Goal: Information Seeking & Learning: Check status

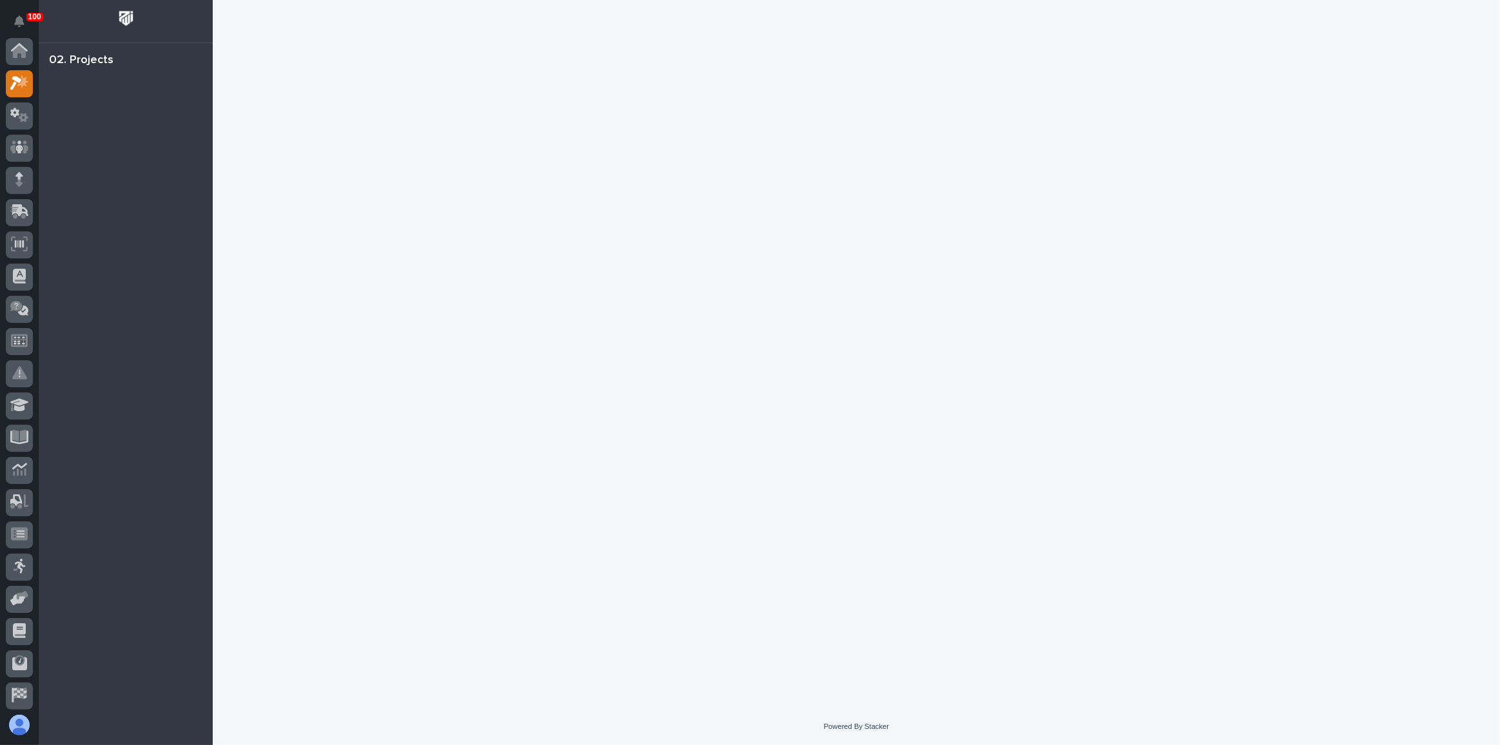
scroll to position [32, 0]
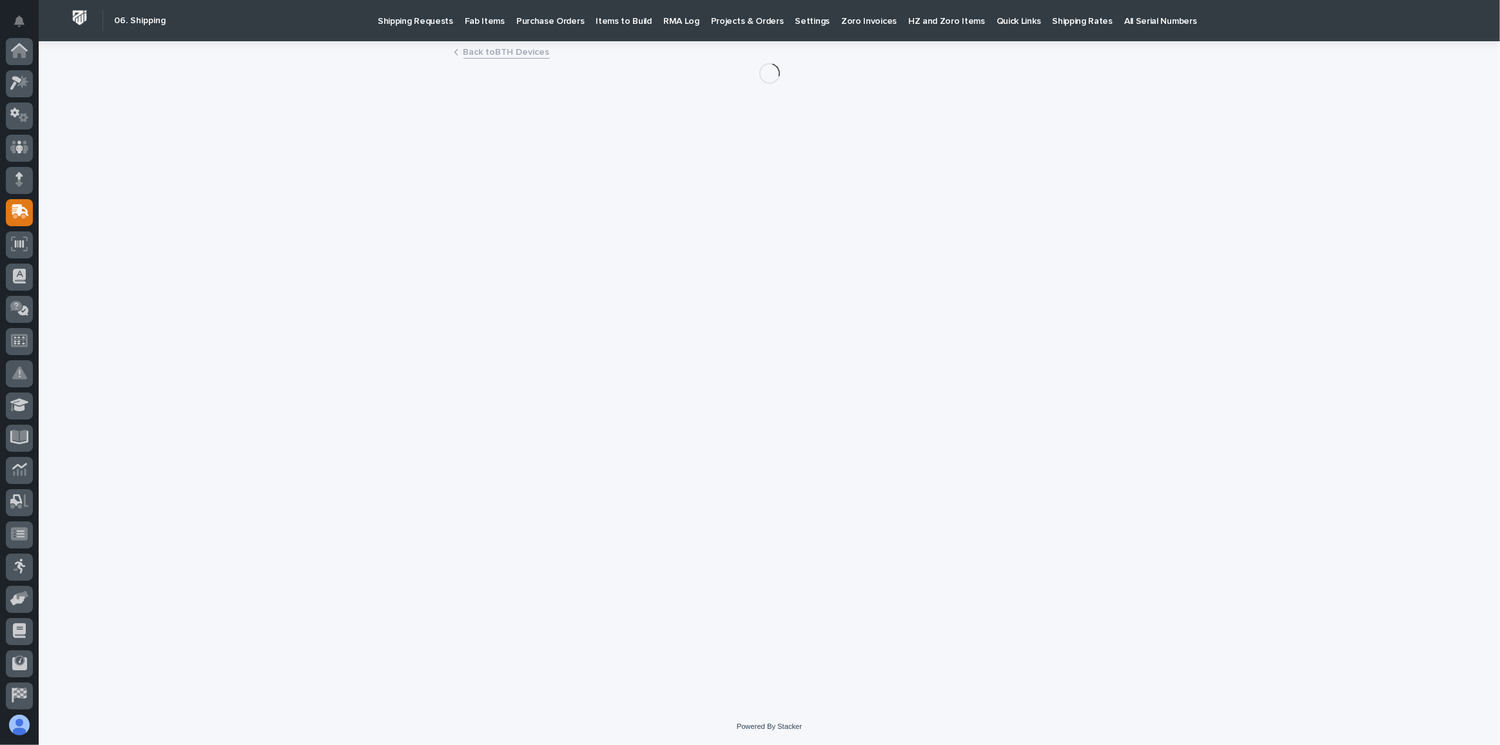
scroll to position [99, 0]
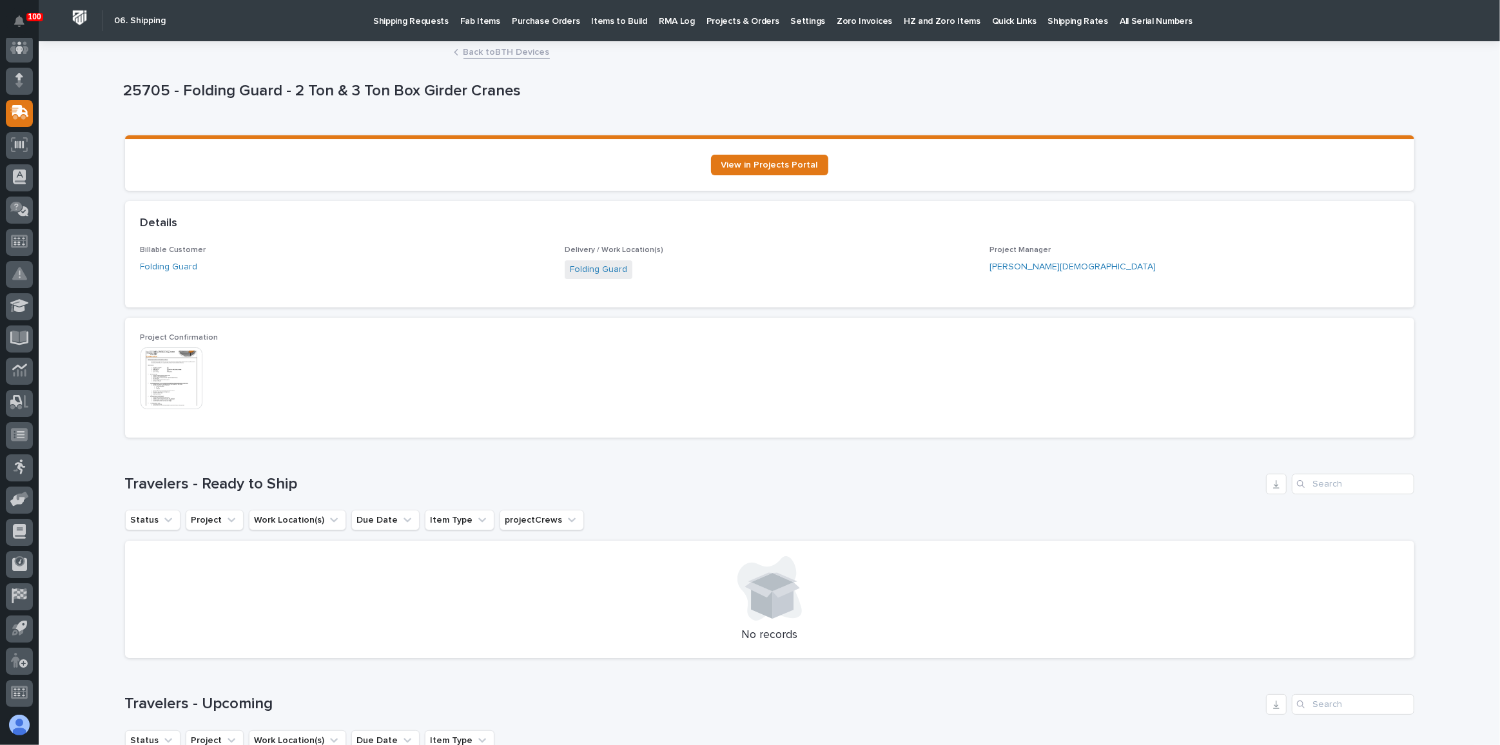
click at [513, 51] on link "Back to BTH Devices" at bounding box center [507, 51] width 86 height 15
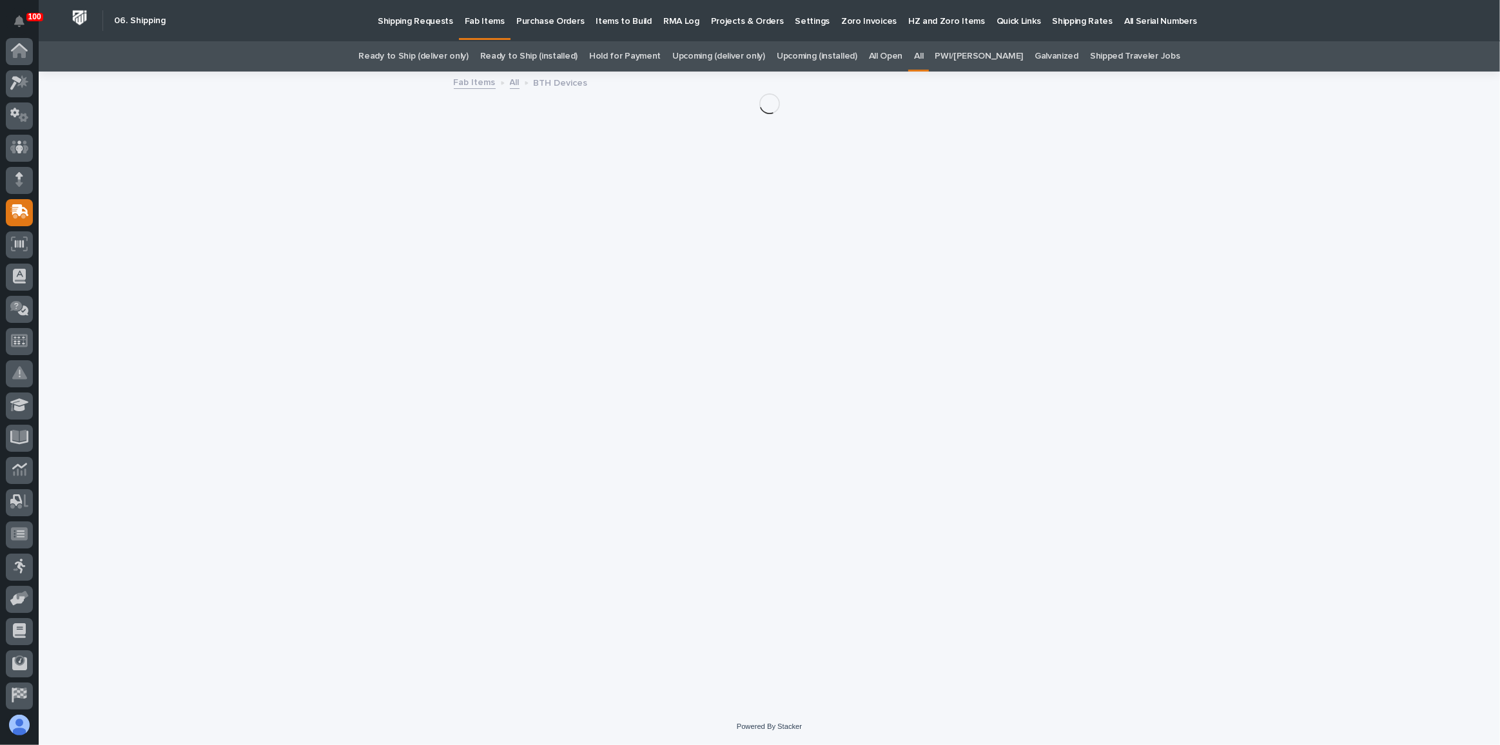
scroll to position [99, 0]
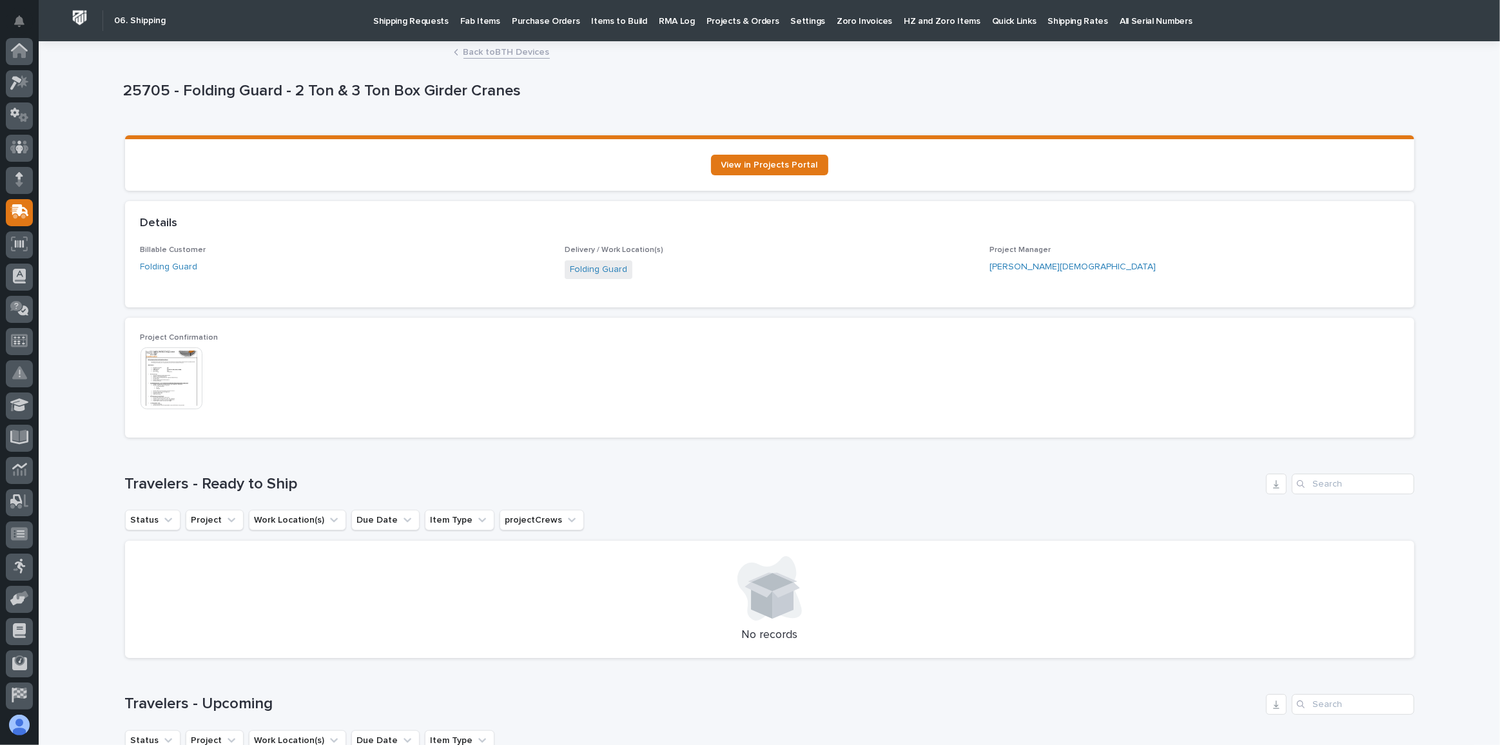
scroll to position [99, 0]
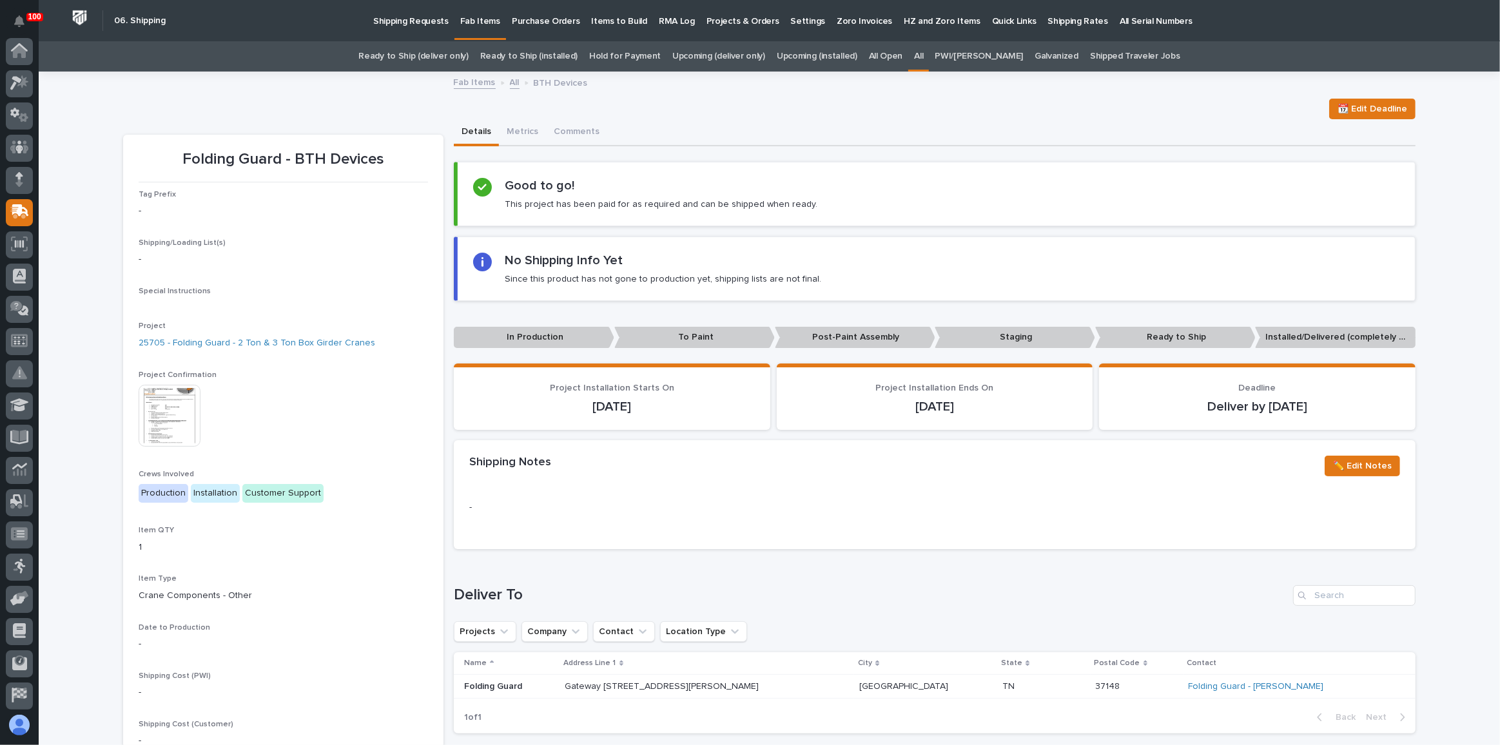
scroll to position [41, 0]
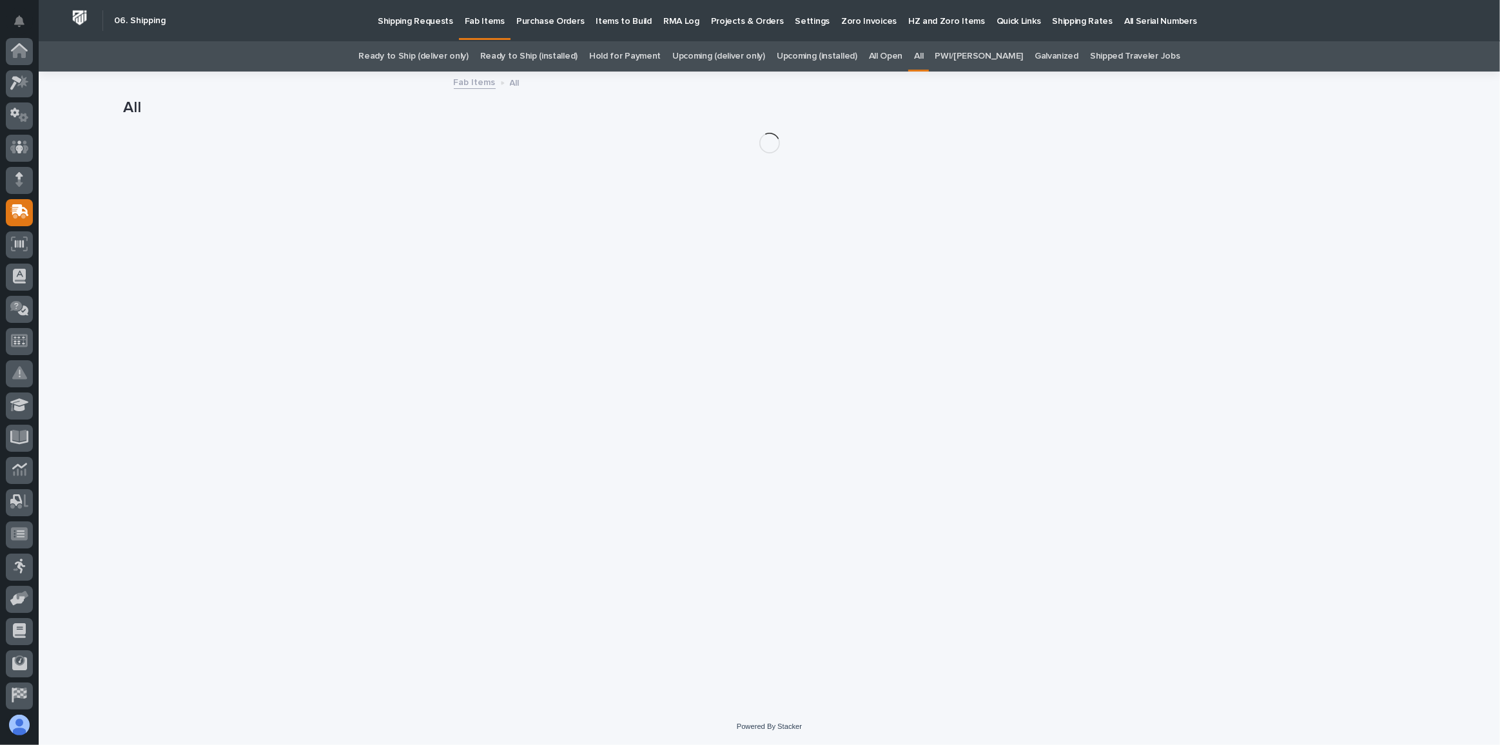
scroll to position [99, 0]
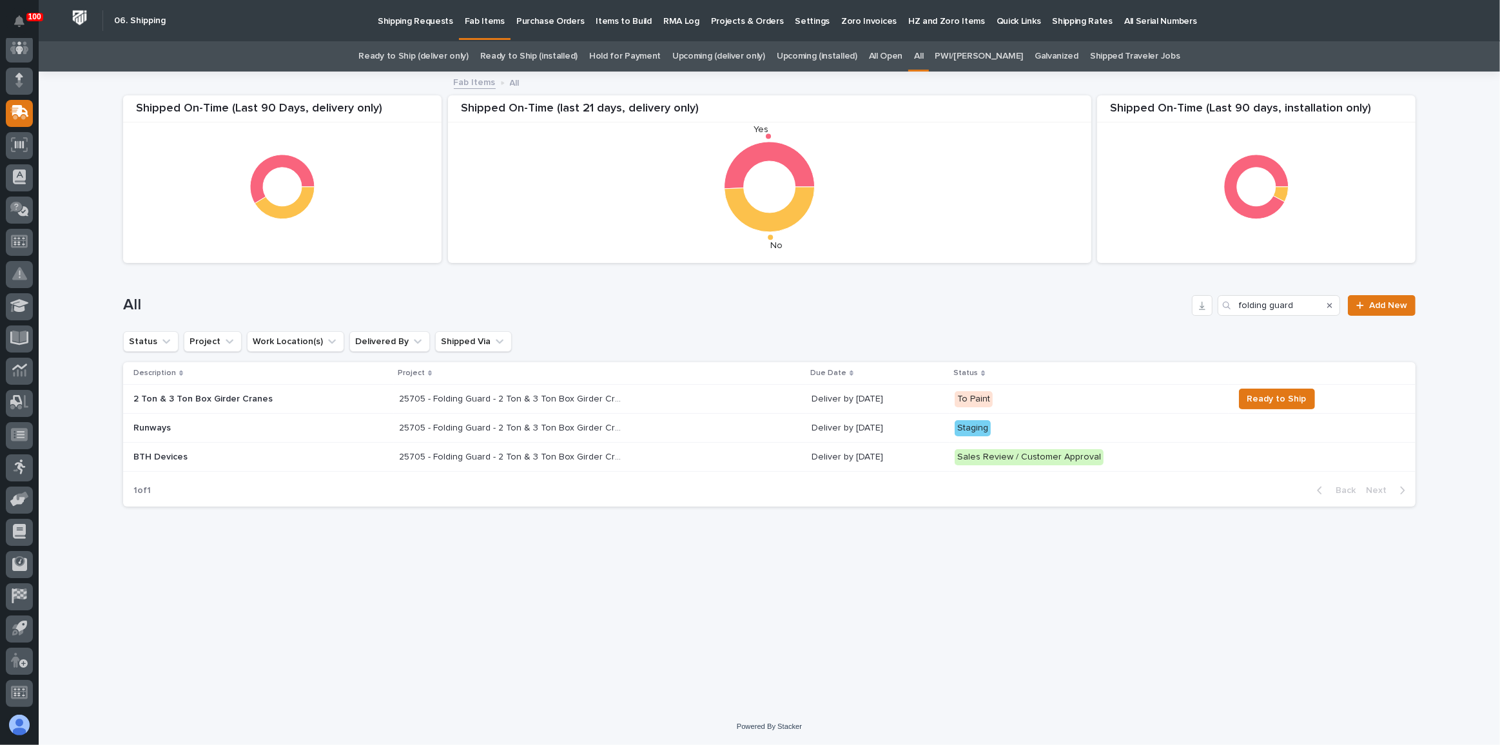
click at [590, 398] on p "25705 - Folding Guard - 2 Ton & 3 Ton Box Girder Cranes" at bounding box center [513, 398] width 228 height 14
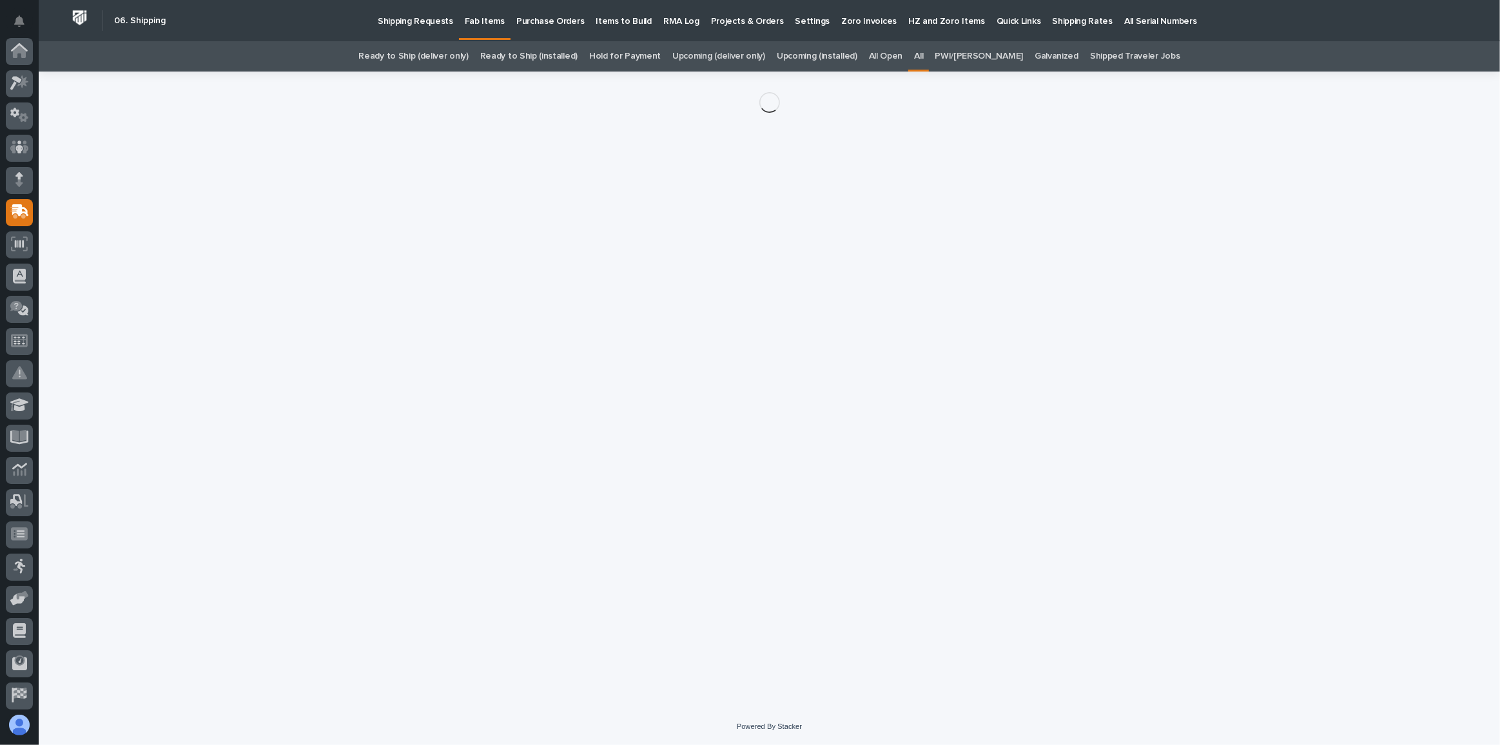
scroll to position [99, 0]
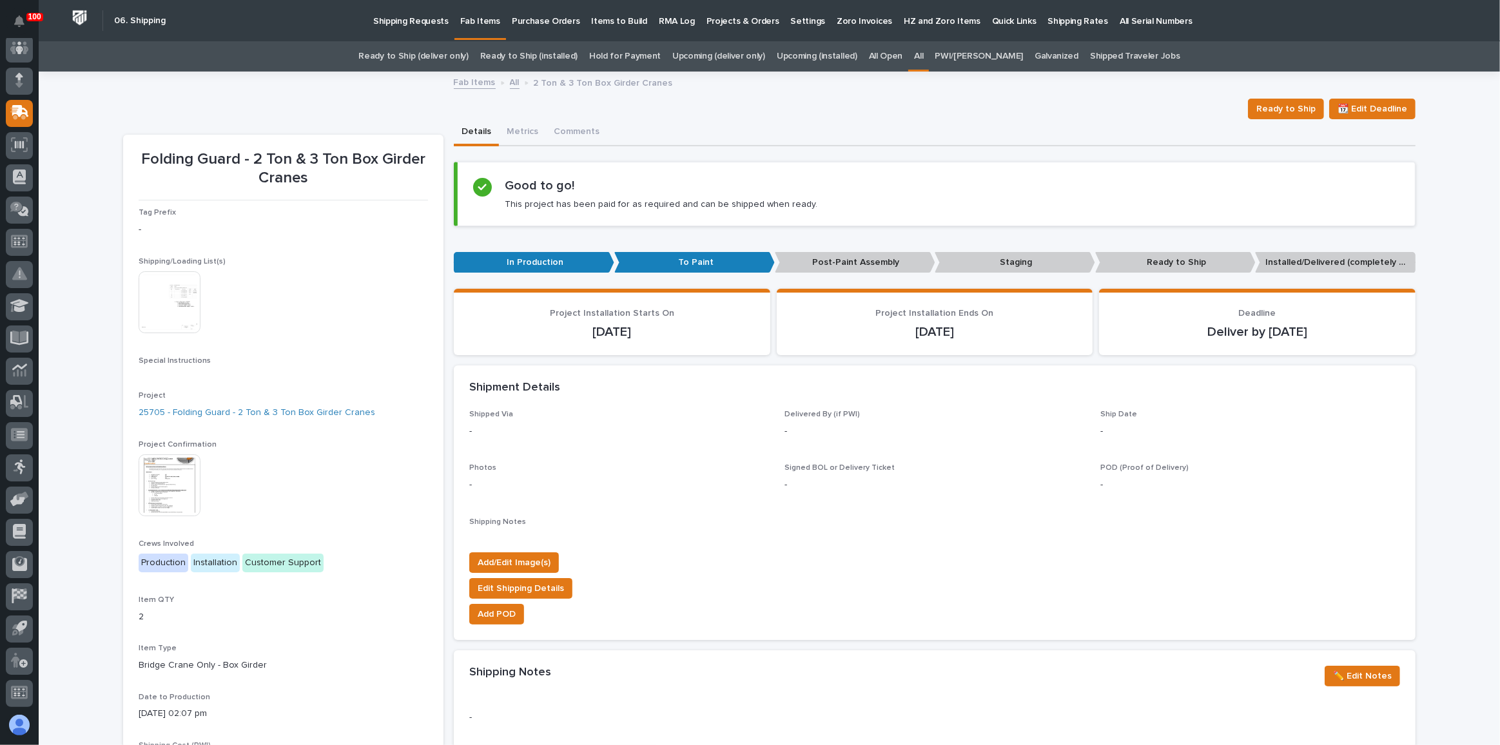
click at [167, 485] on img at bounding box center [170, 486] width 62 height 62
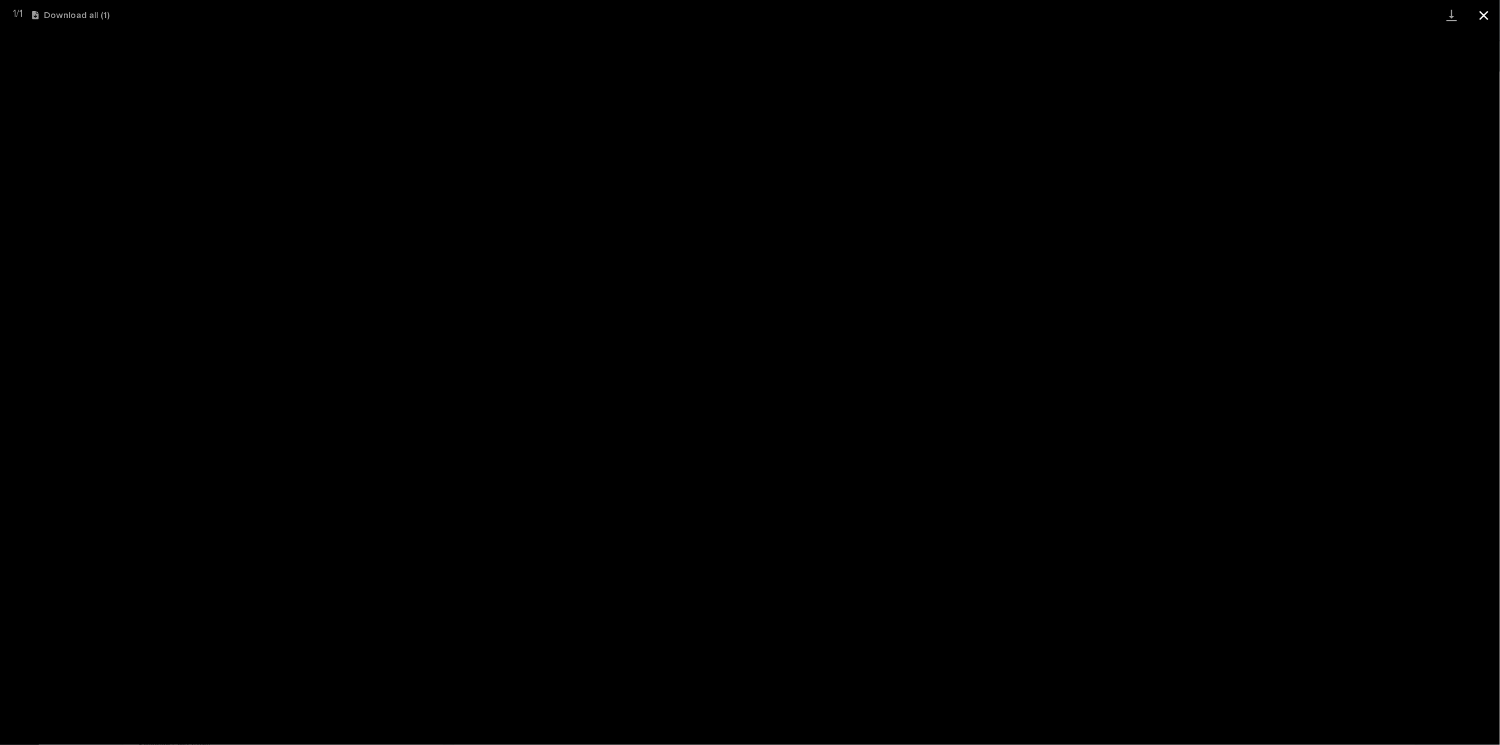
click at [1482, 17] on button "Close gallery" at bounding box center [1484, 15] width 32 height 30
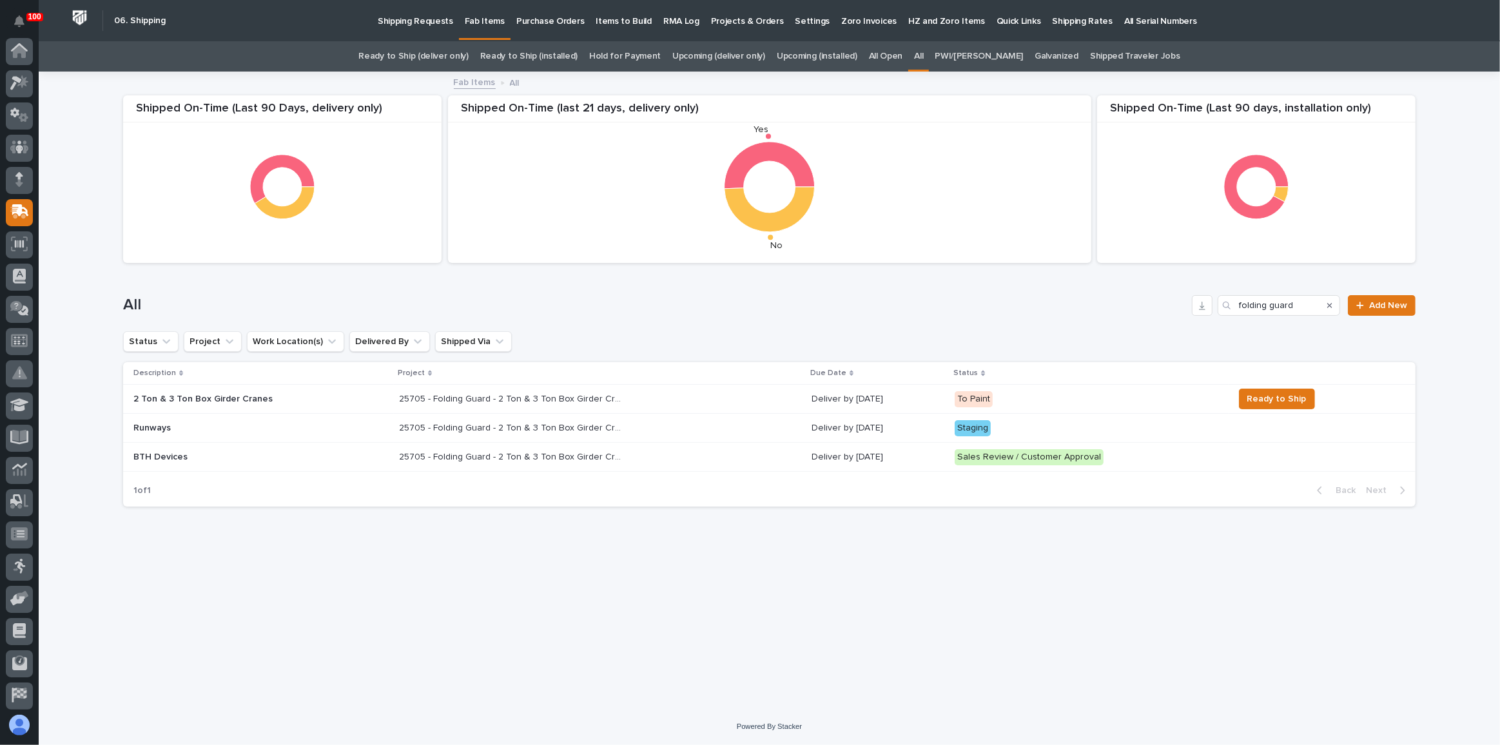
scroll to position [99, 0]
click at [674, 426] on div "25705 - Folding Guard - 2 Ton & 3 Ton Box Girder Cranes 25705 - Folding Guard -…" at bounding box center [600, 428] width 402 height 21
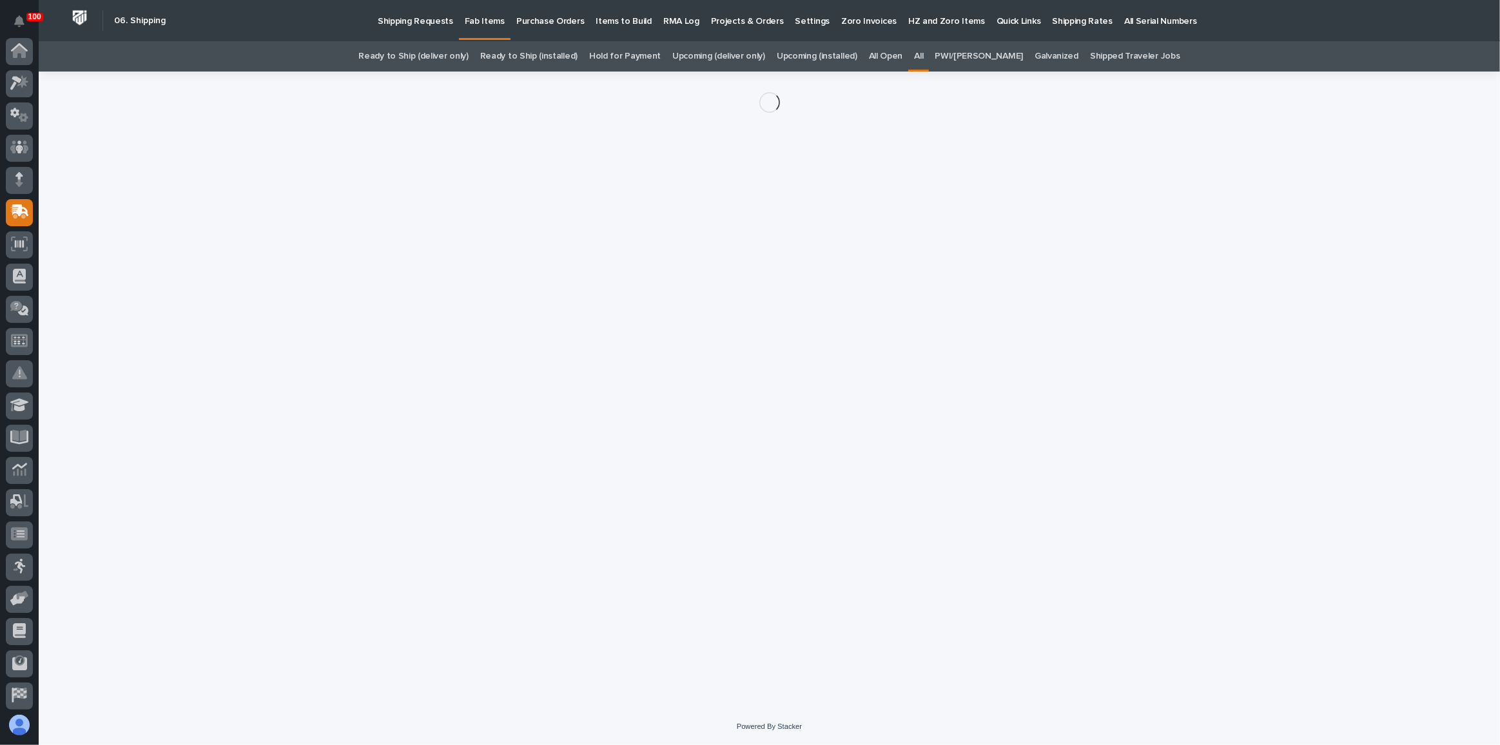
scroll to position [99, 0]
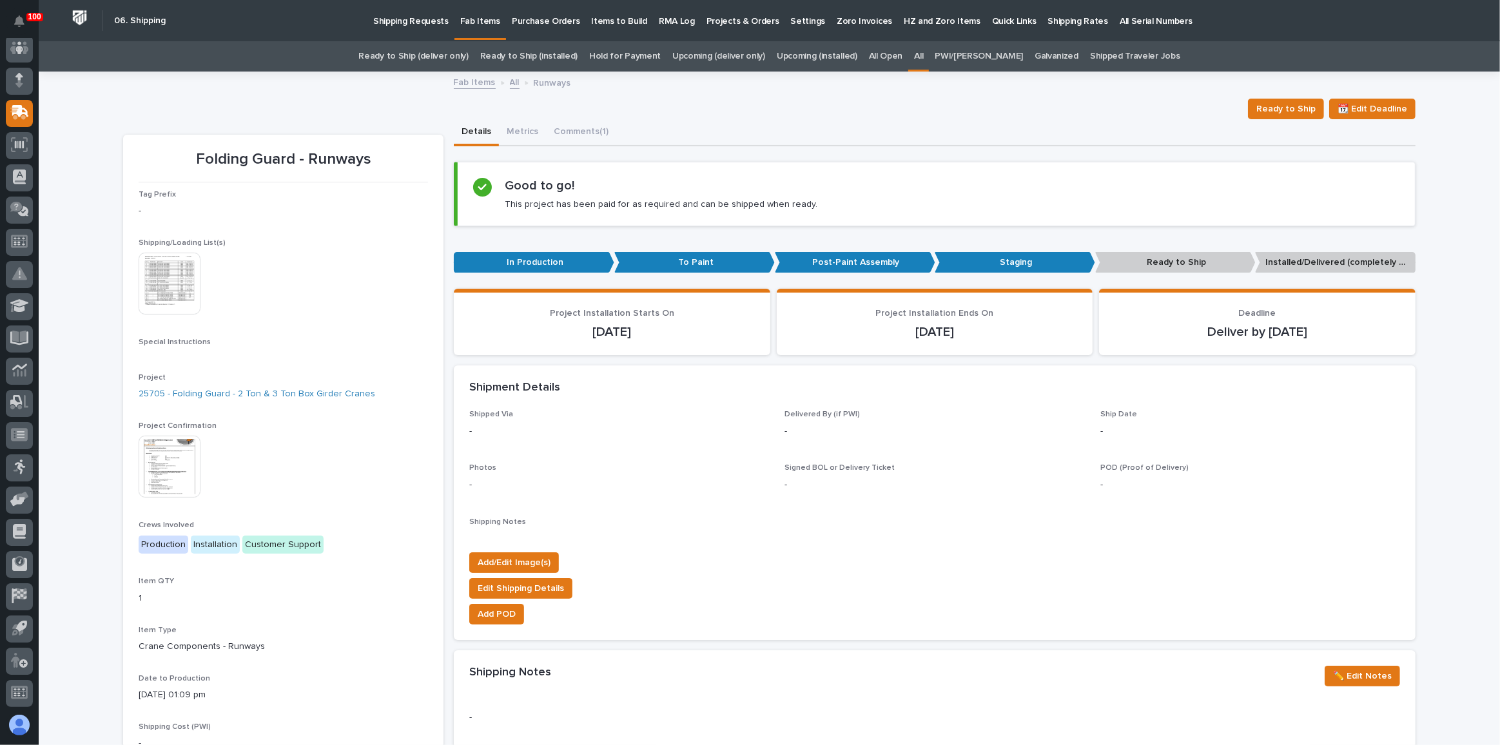
click at [167, 281] on img at bounding box center [170, 284] width 62 height 62
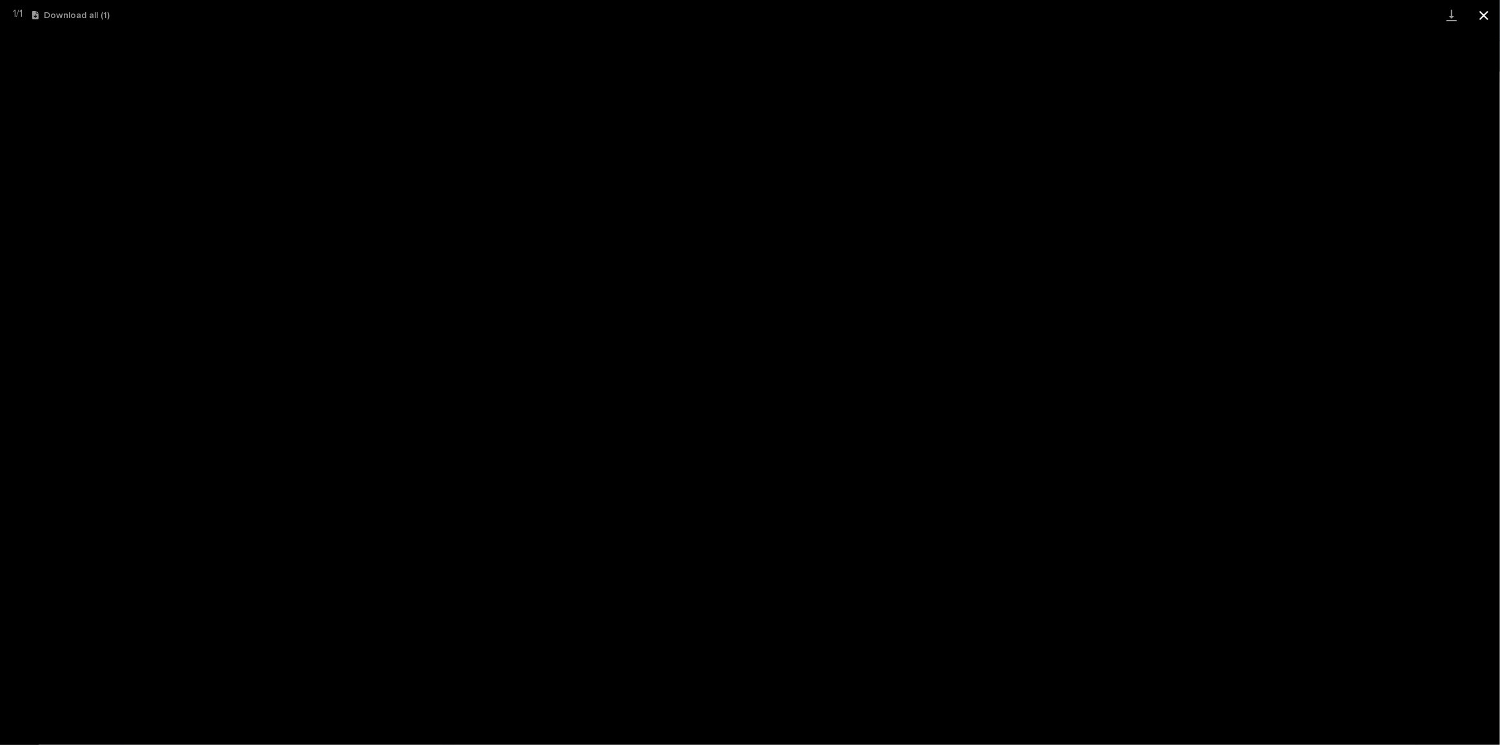
click at [1483, 19] on button "Close gallery" at bounding box center [1484, 15] width 32 height 30
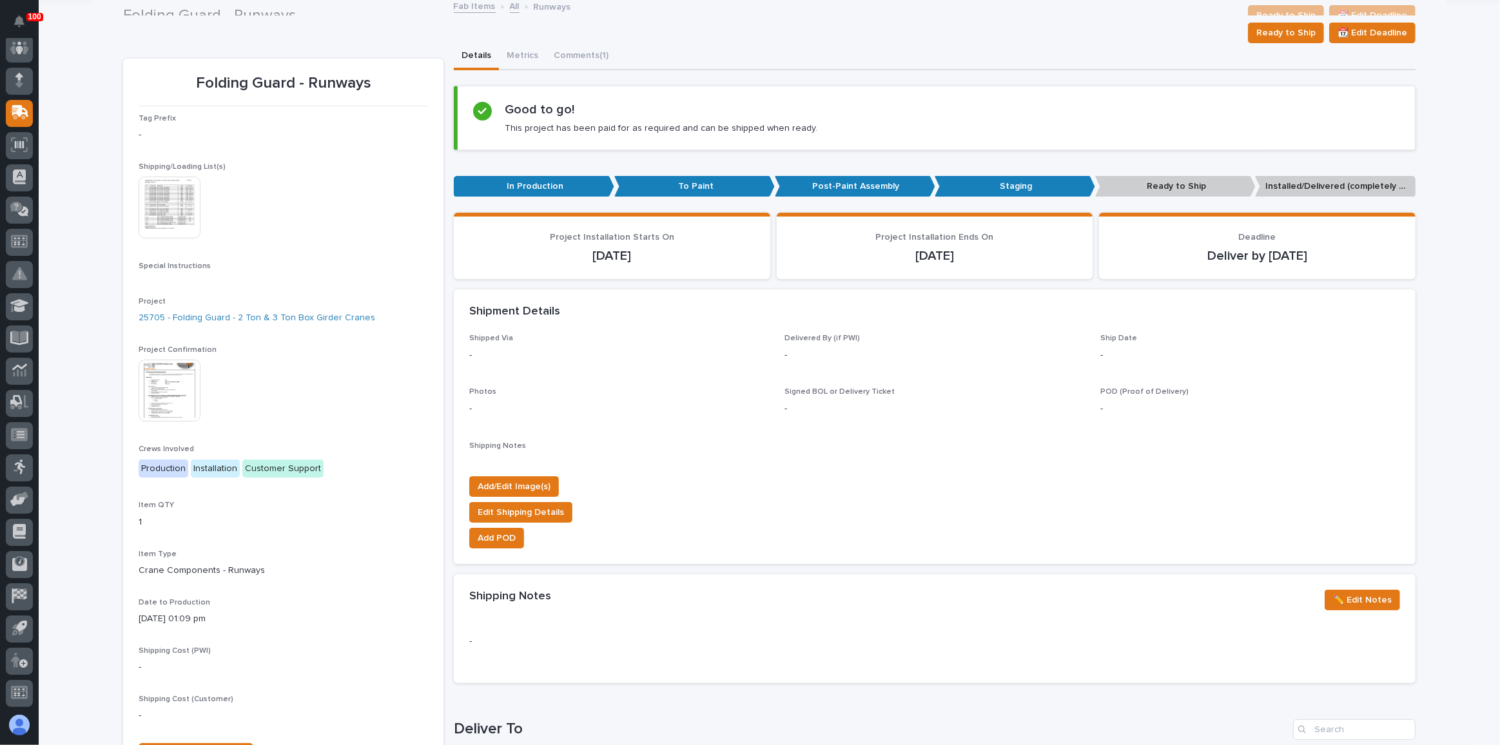
scroll to position [58, 0]
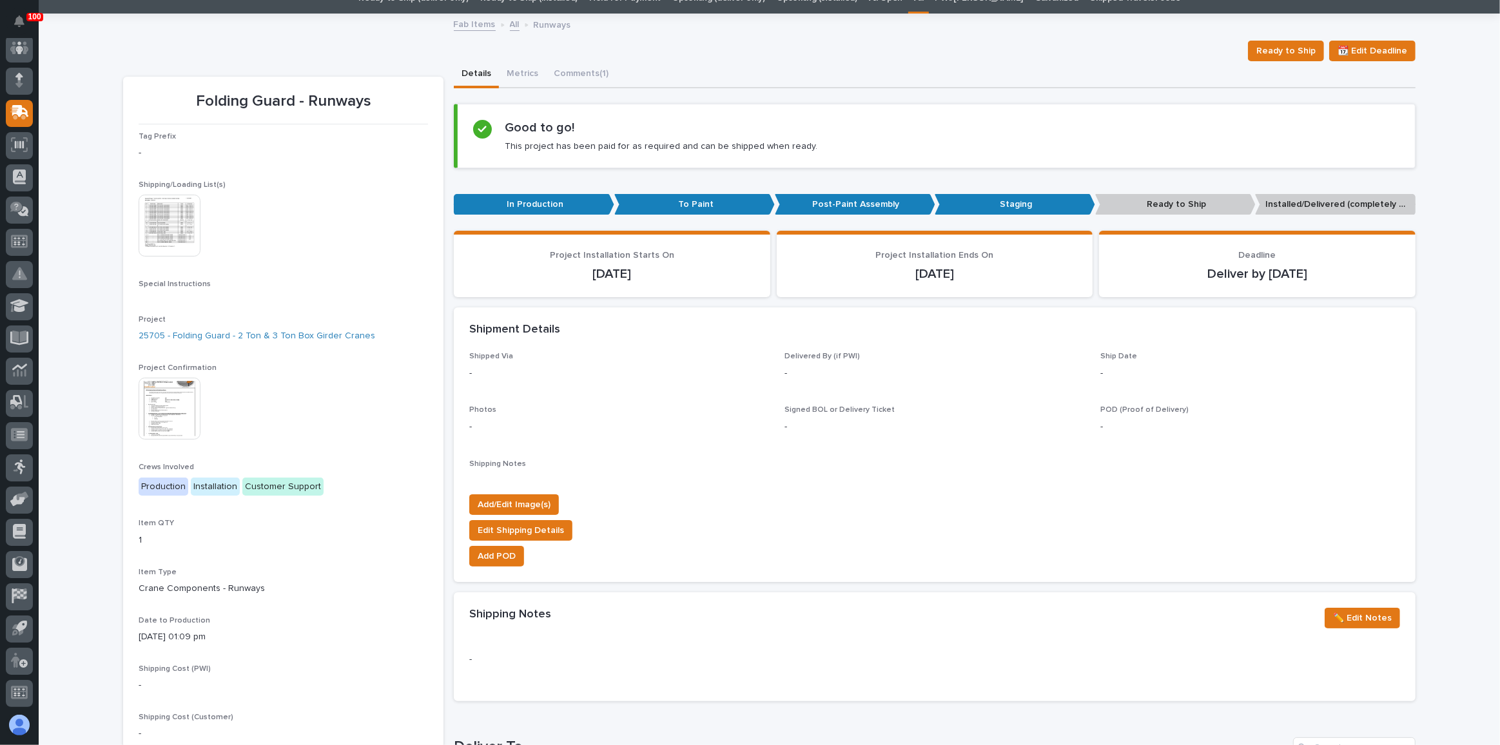
click at [181, 409] on img at bounding box center [170, 409] width 62 height 62
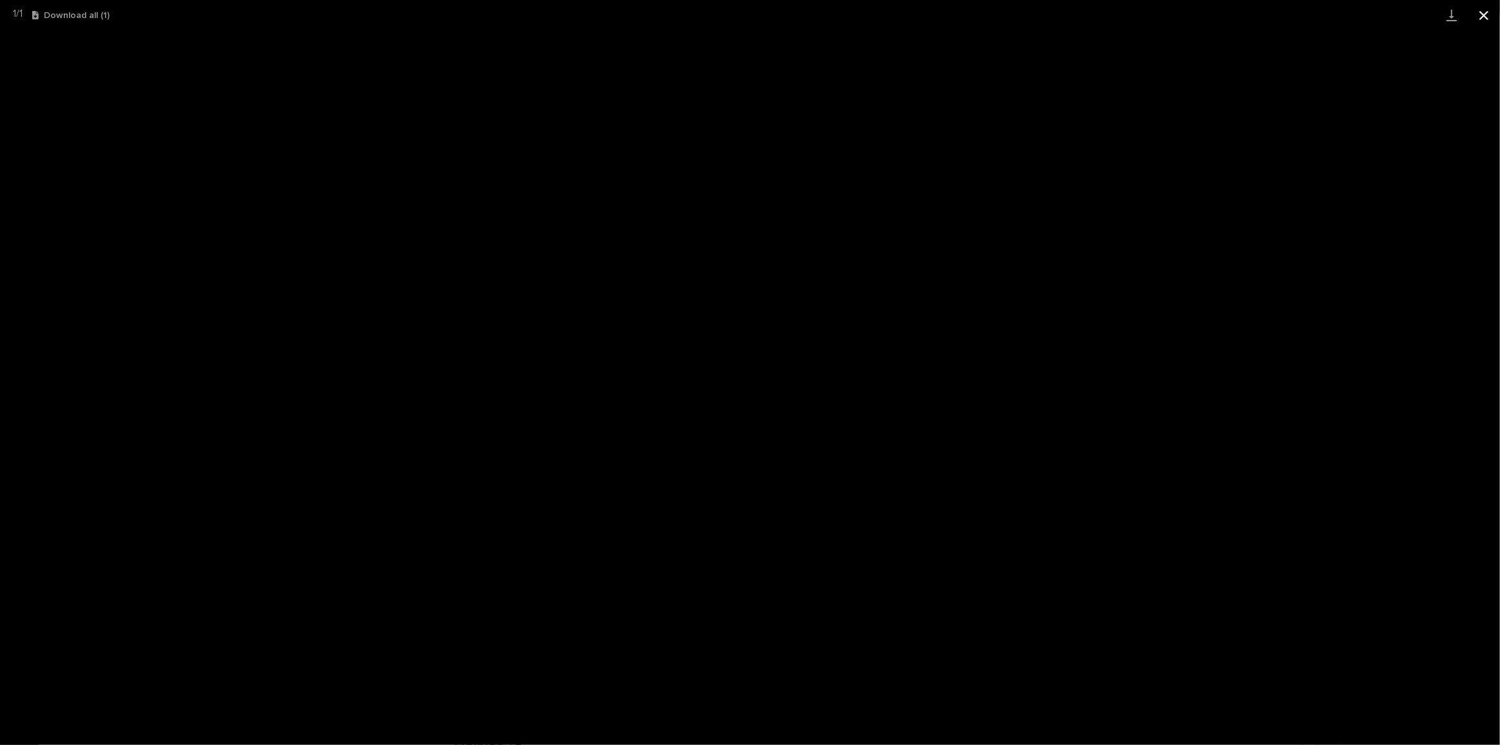
click at [1480, 21] on button "Close gallery" at bounding box center [1484, 15] width 32 height 30
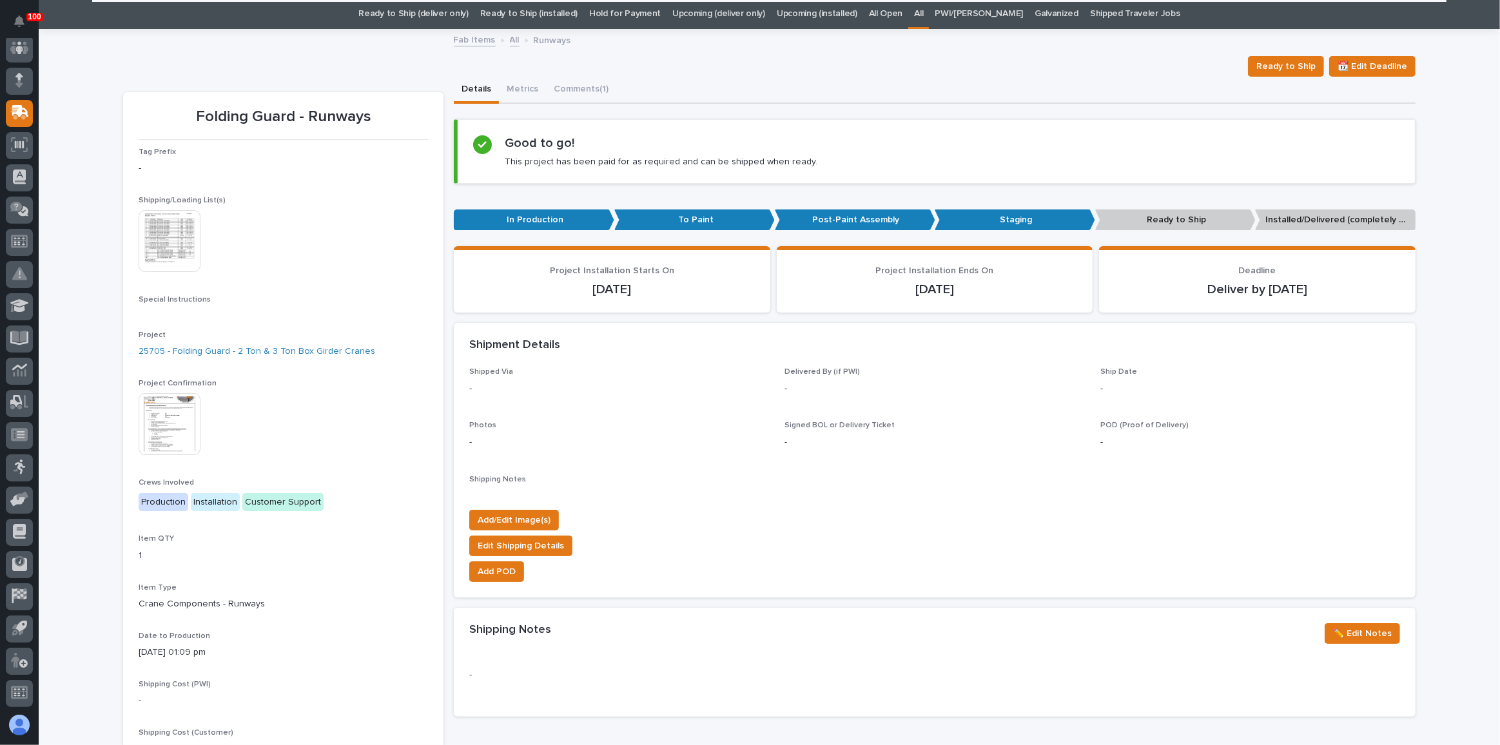
scroll to position [0, 0]
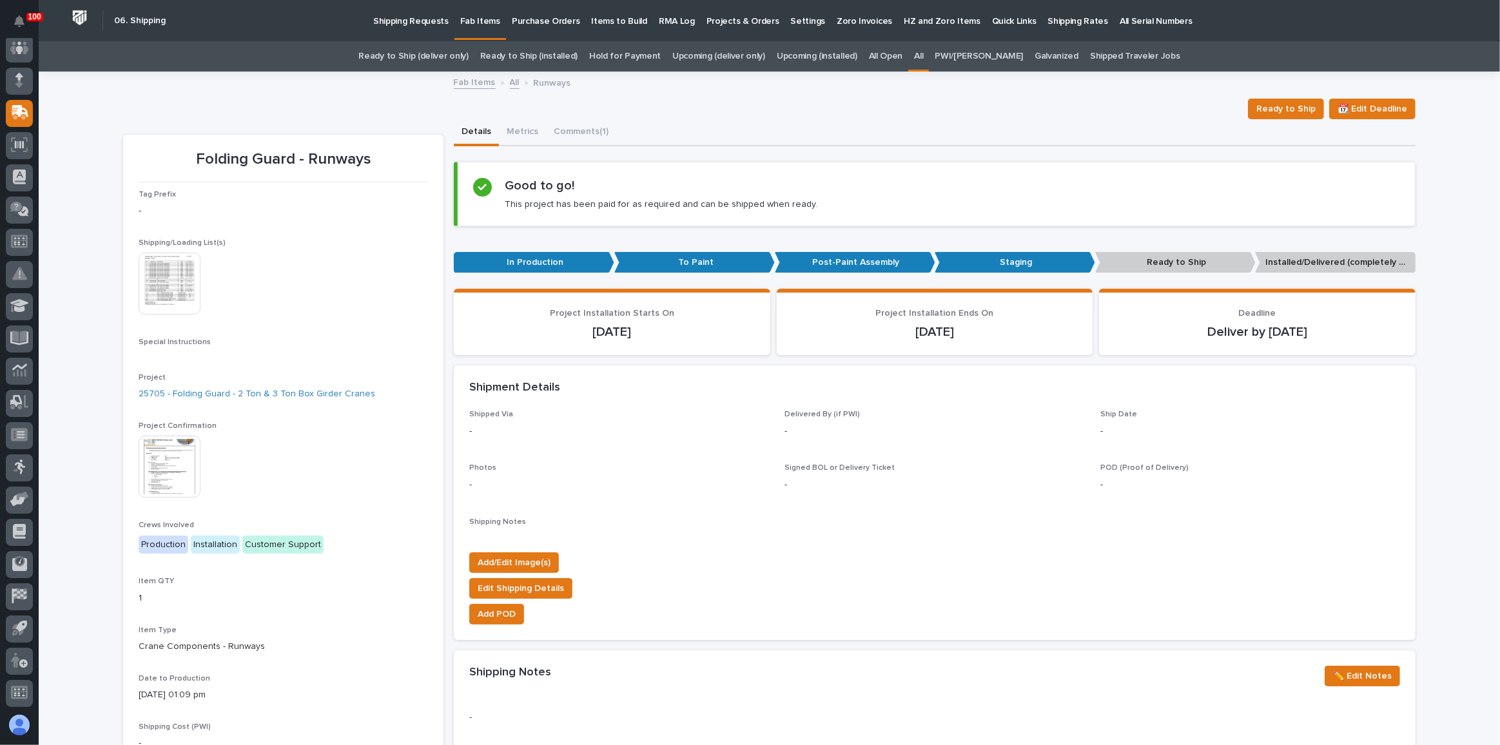
click at [159, 466] on img at bounding box center [170, 467] width 62 height 62
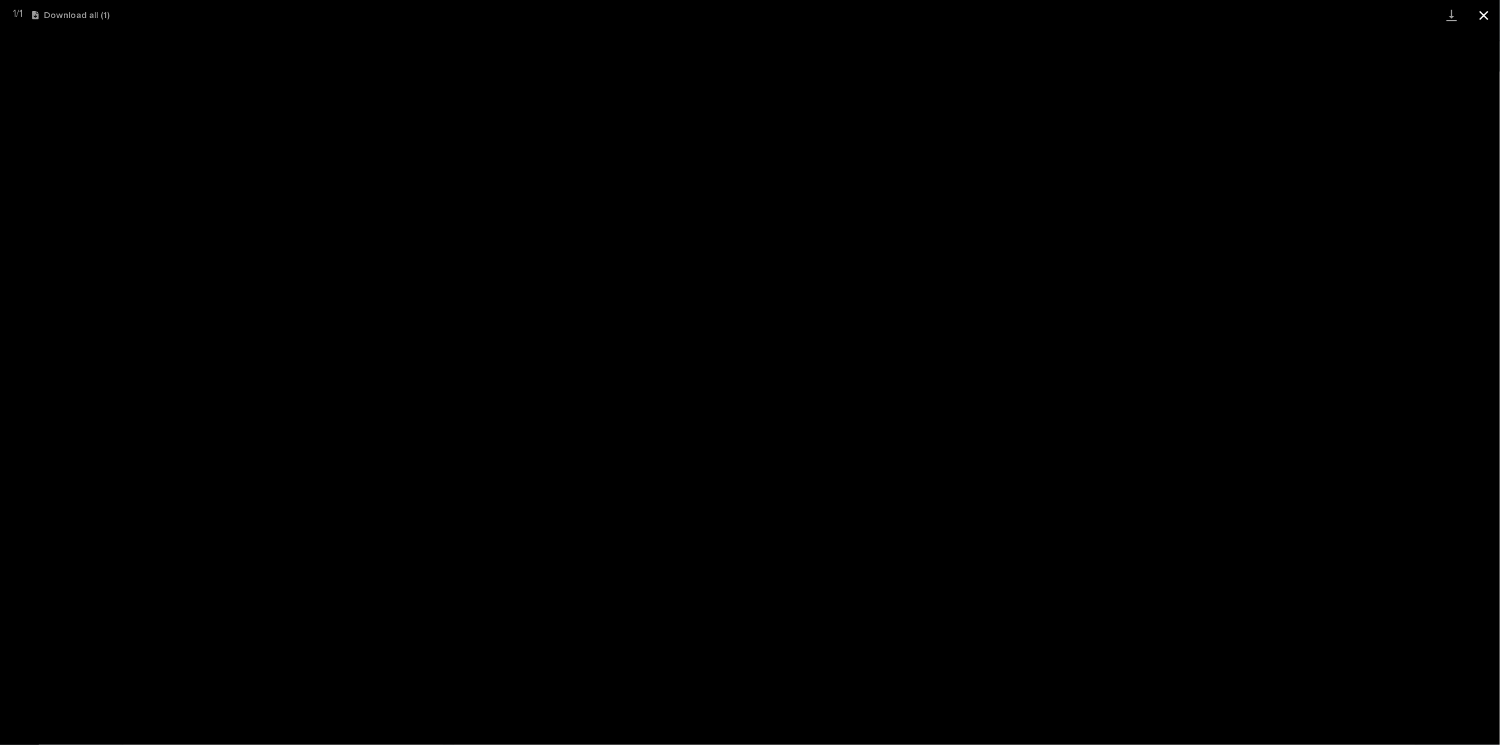
click at [1478, 10] on button "Close gallery" at bounding box center [1484, 15] width 32 height 30
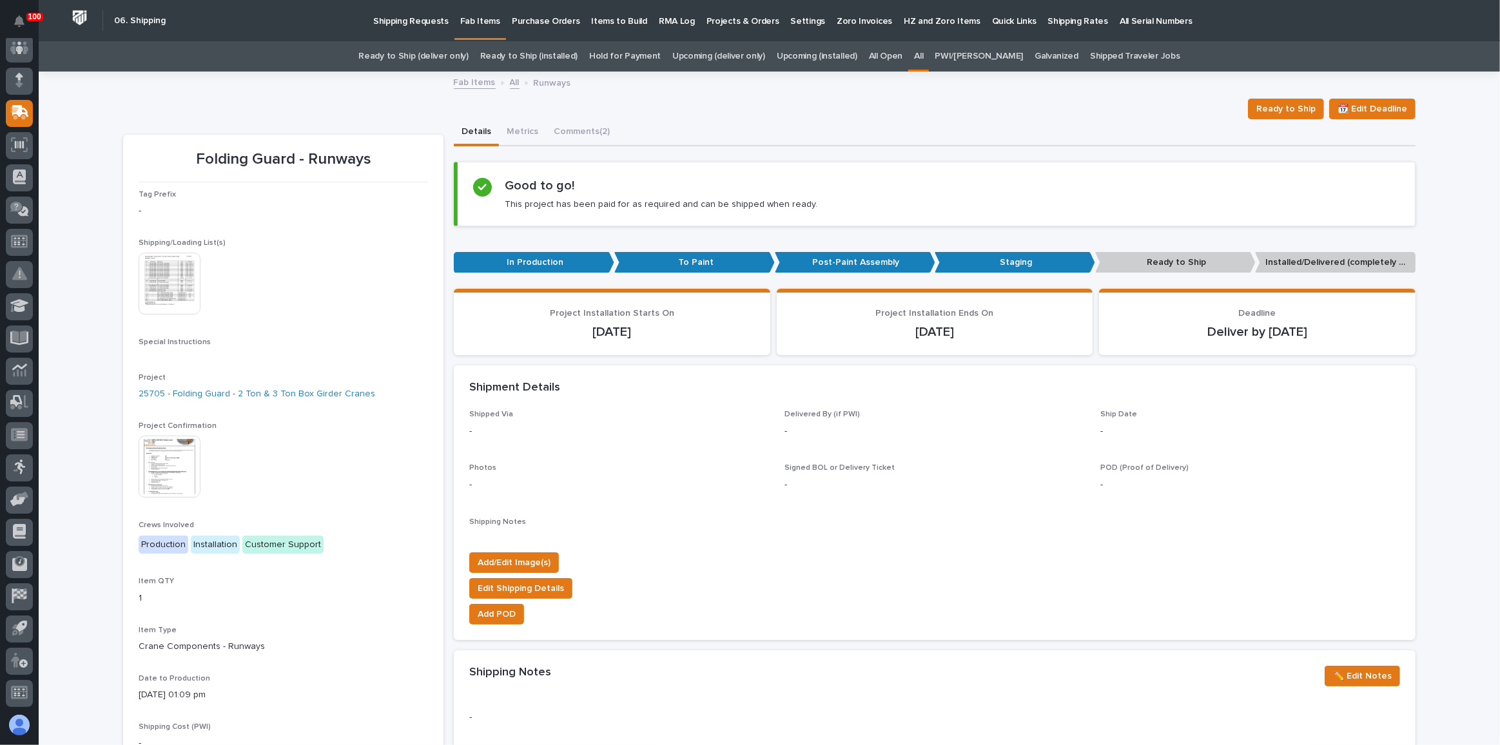
click at [278, 108] on div "Ready to Ship 📆 Edit Deadline" at bounding box center [769, 109] width 1293 height 21
click at [411, 59] on link "Ready to Ship (deliver only)" at bounding box center [414, 56] width 110 height 30
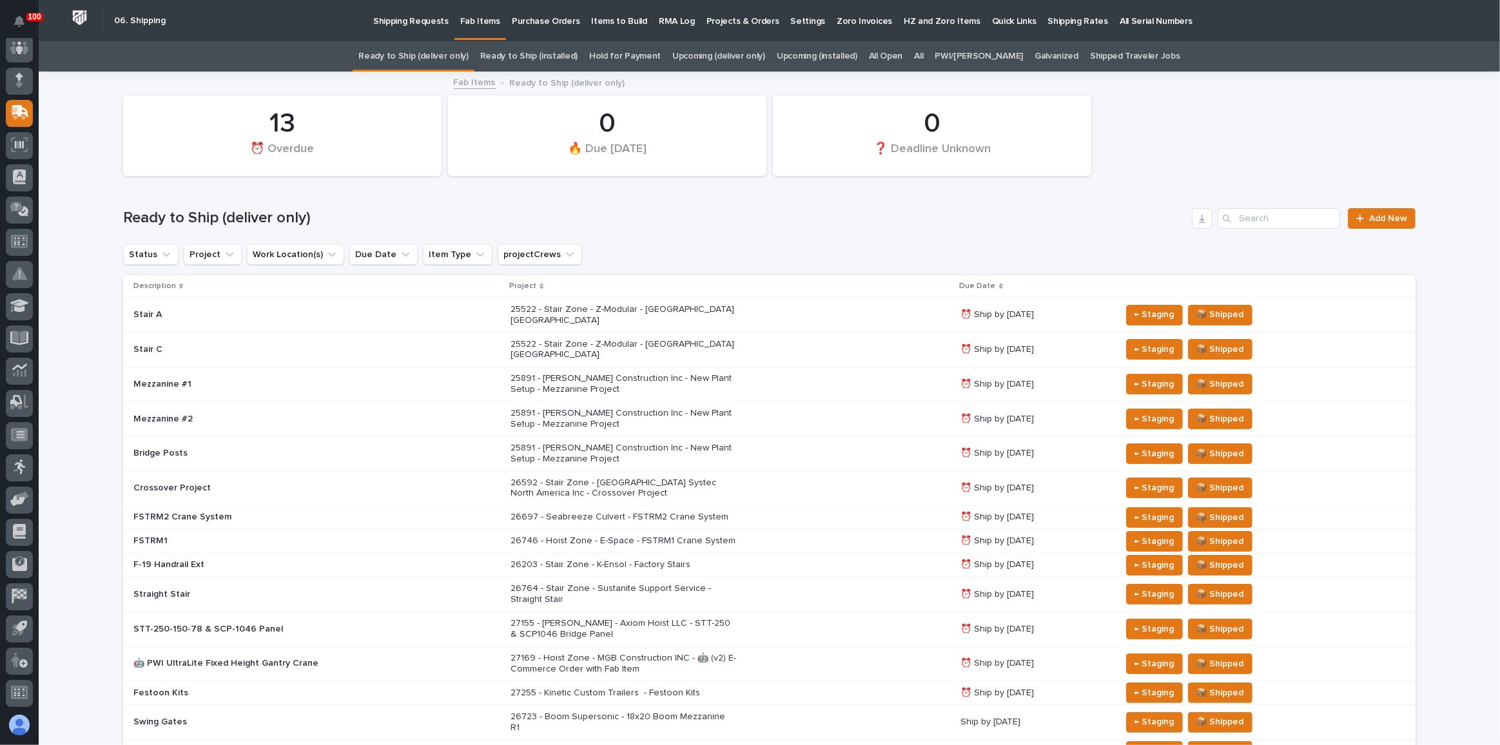
click at [923, 61] on link "All" at bounding box center [918, 56] width 9 height 30
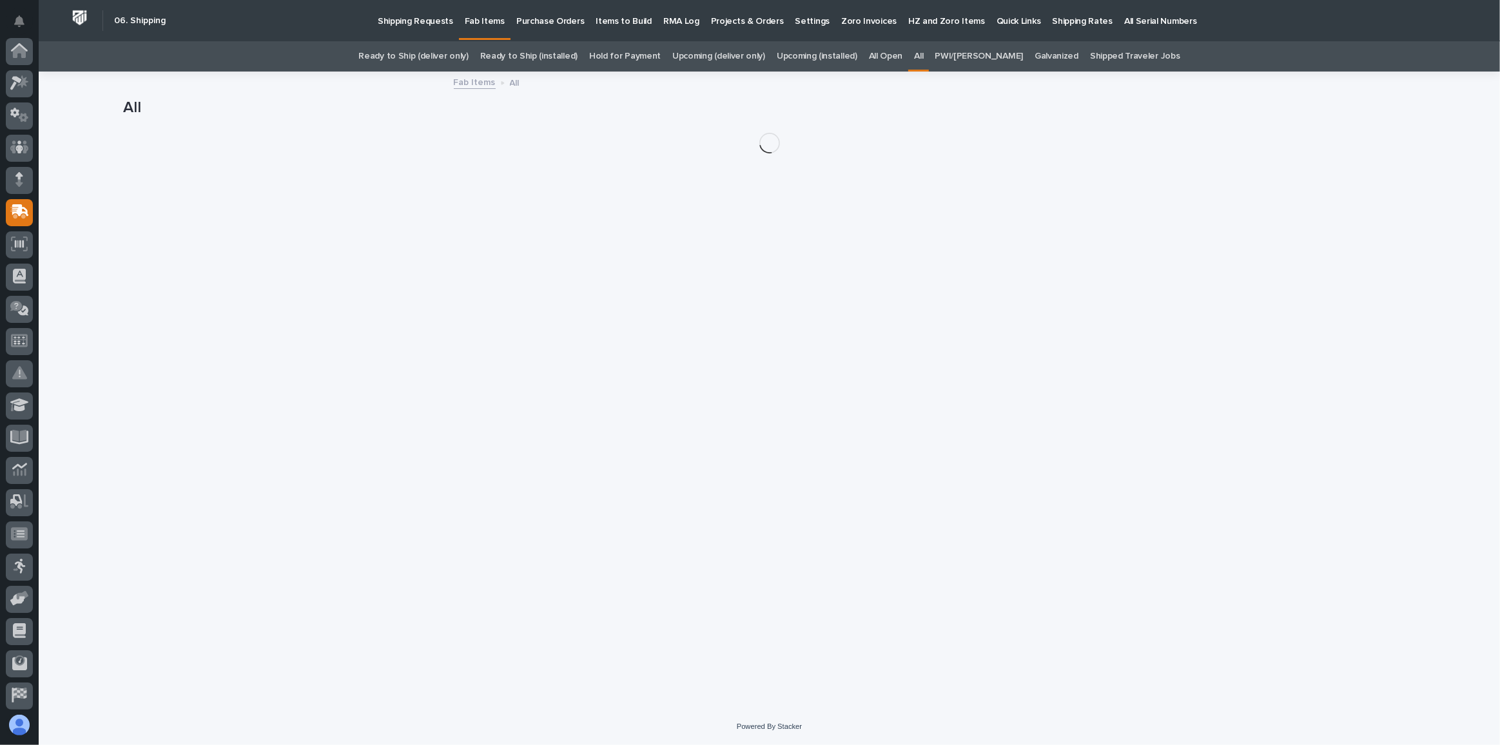
scroll to position [99, 0]
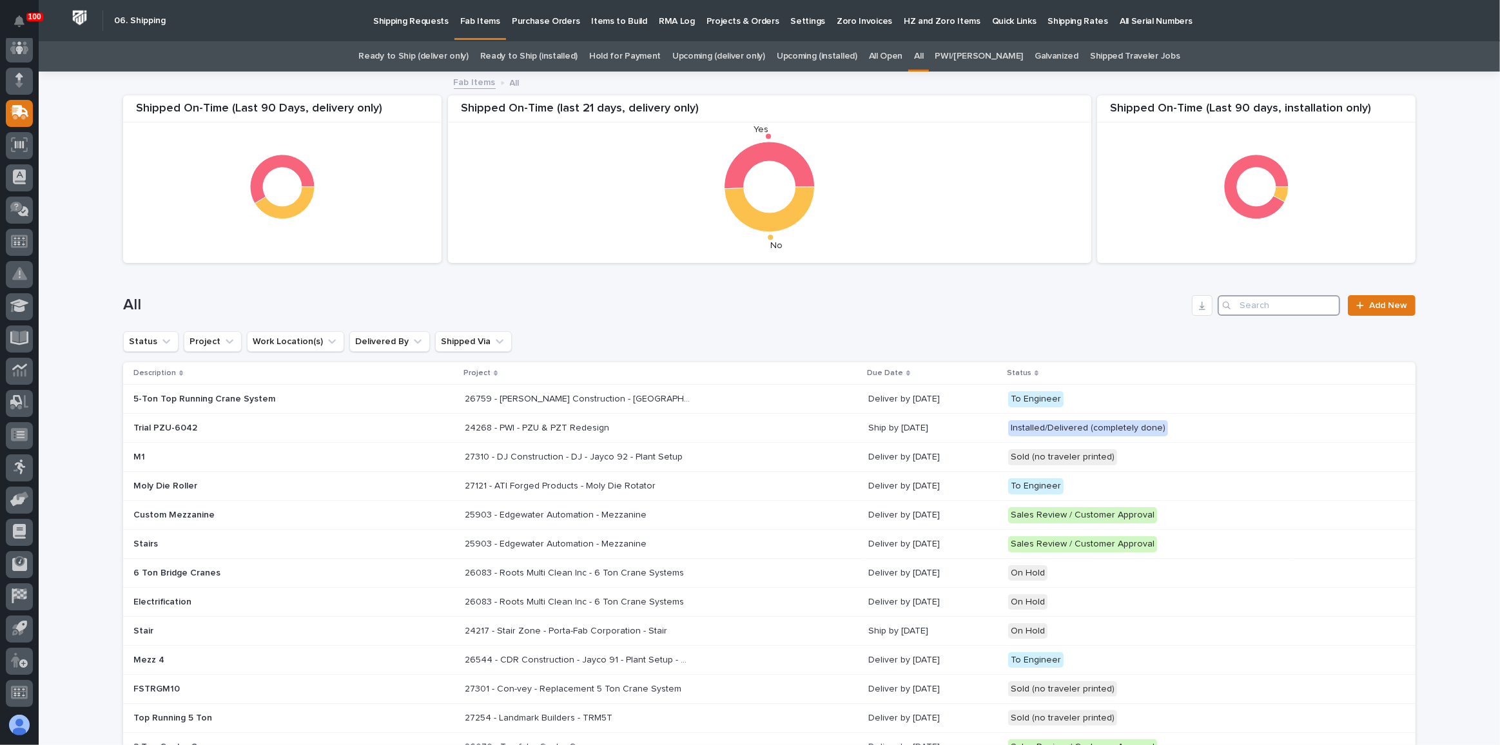
click at [1266, 304] on input "Search" at bounding box center [1279, 305] width 123 height 21
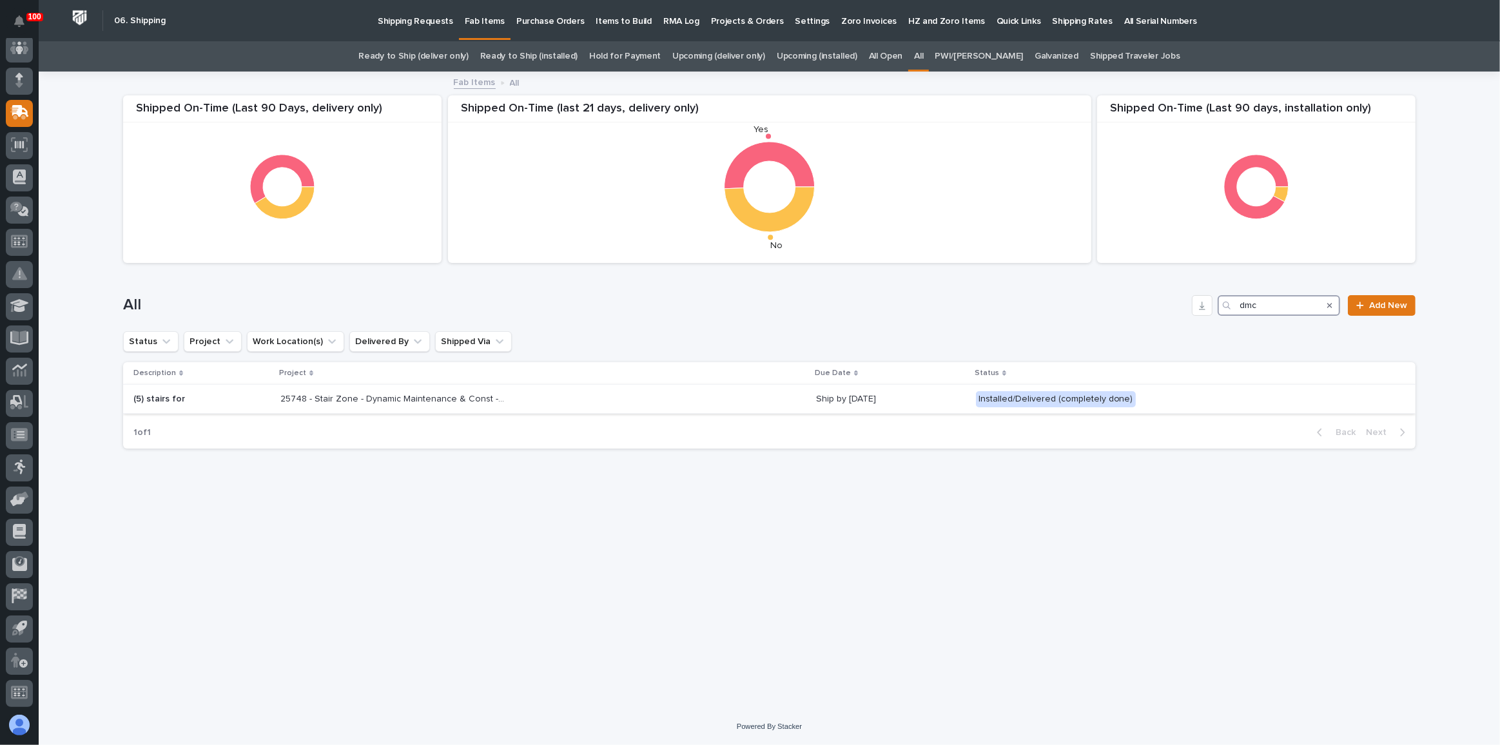
type input "dmc"
click at [716, 391] on div "25748 - Stair Zone - Dynamic Maintenance & Const - (5) stairs for DMC 25748 - S…" at bounding box center [543, 399] width 526 height 21
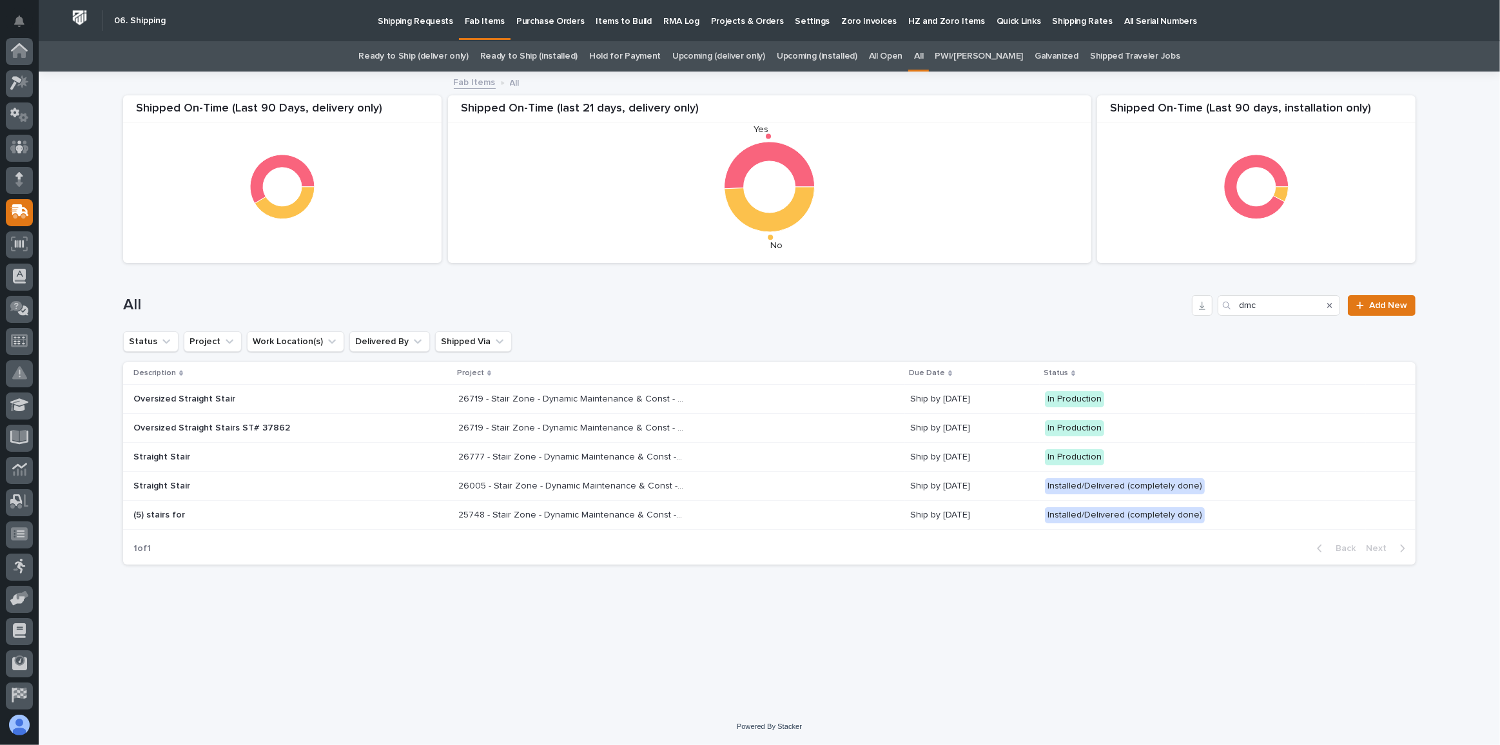
scroll to position [99, 0]
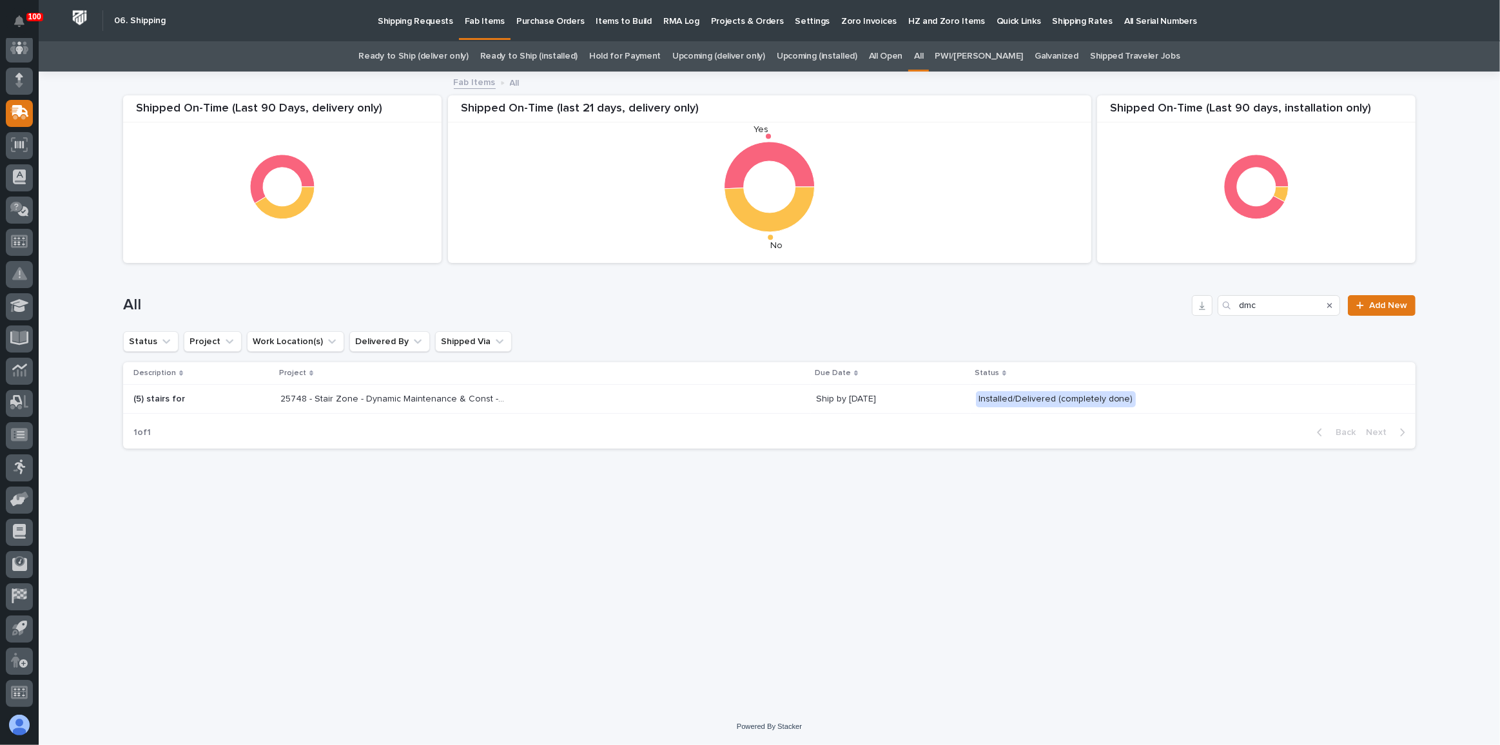
click at [1332, 304] on icon "Search" at bounding box center [1330, 306] width 5 height 8
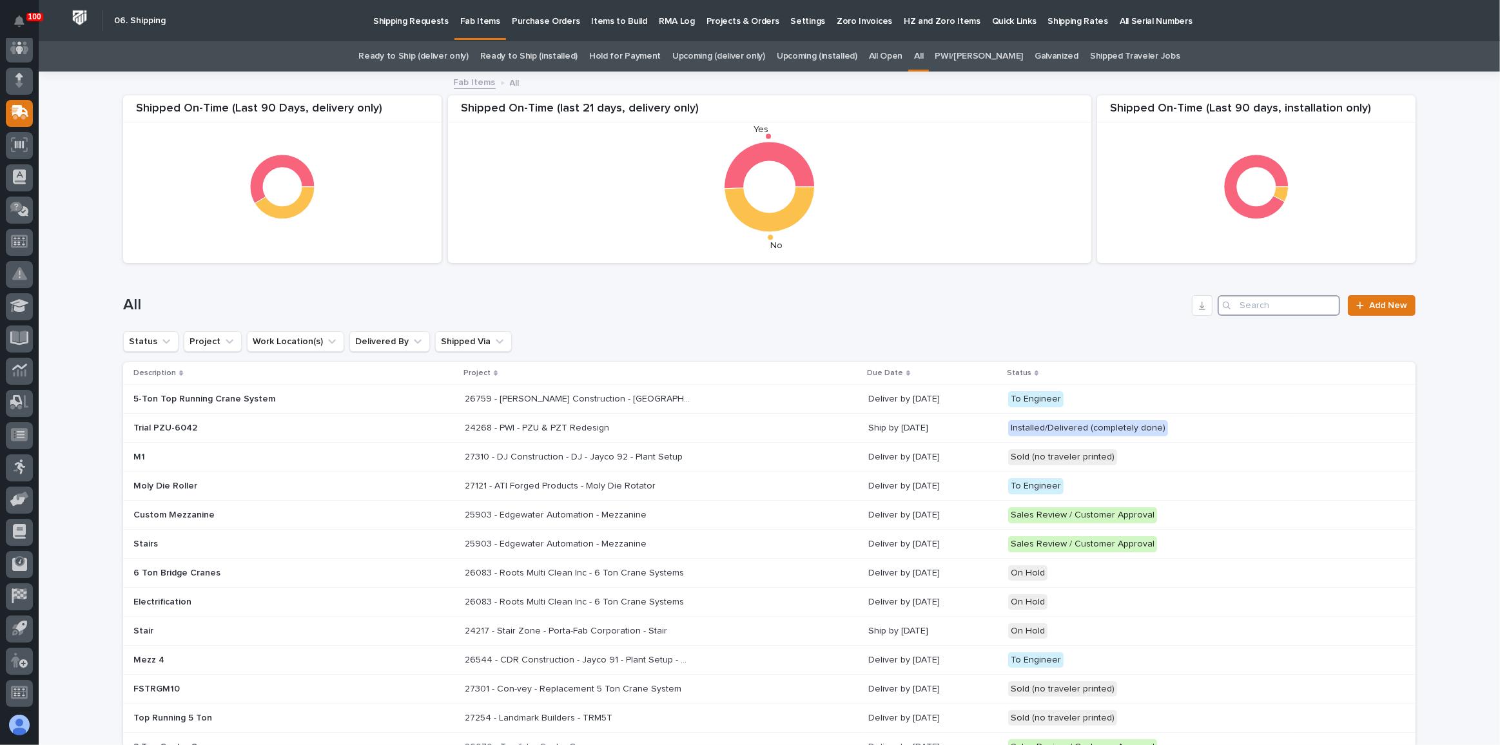
click at [1279, 308] on input "Search" at bounding box center [1279, 305] width 123 height 21
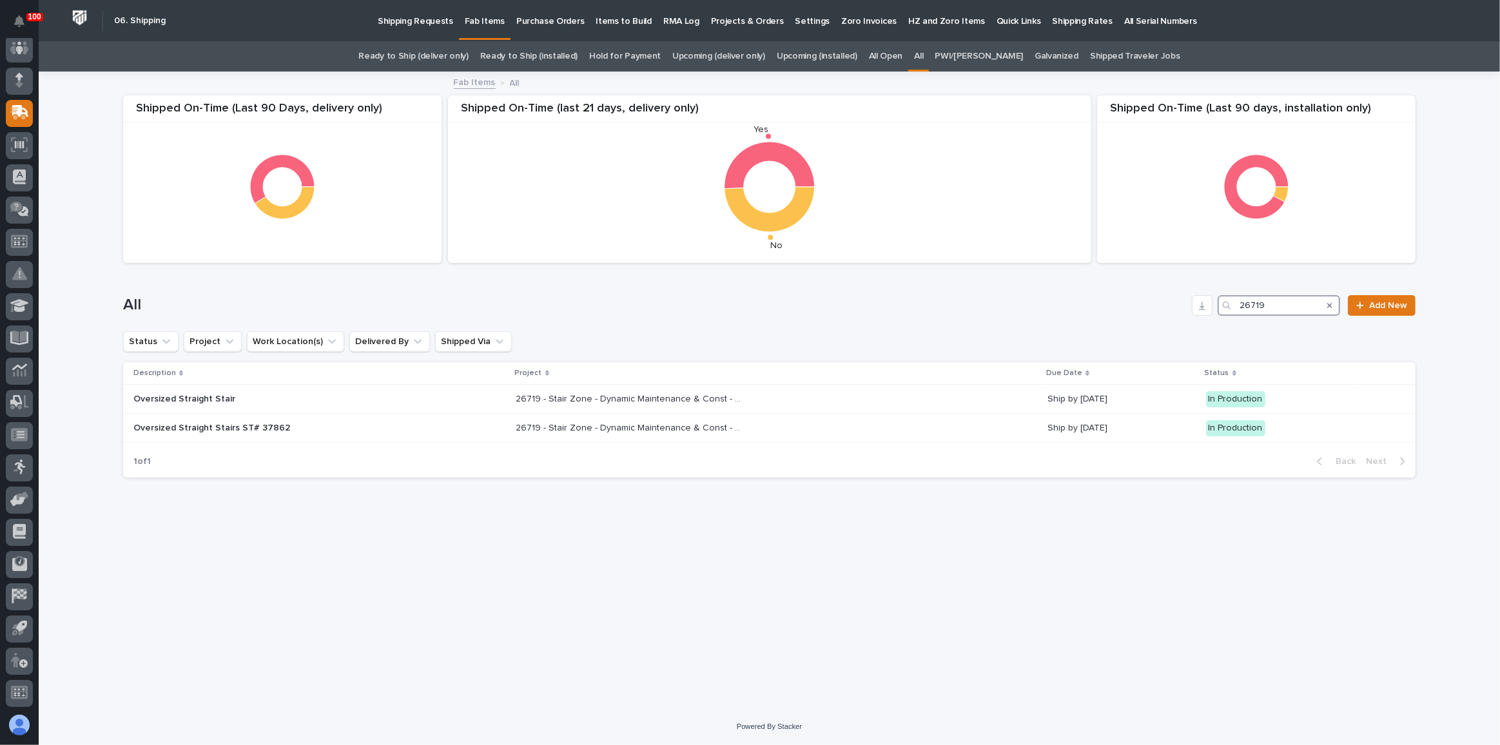
type input "26719"
click at [460, 519] on div "Loading... Saving… Loading... Saving… Shipped On-Time (Last 90 days, installati…" at bounding box center [770, 375] width 1306 height 604
